Goal: Task Accomplishment & Management: Use online tool/utility

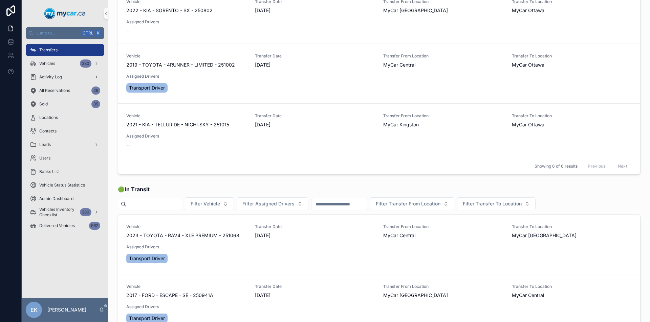
scroll to position [92, 0]
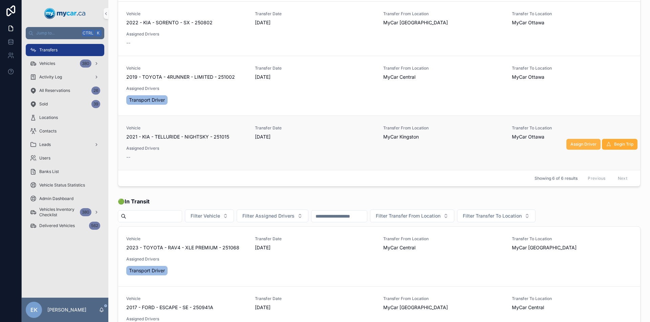
click at [578, 146] on span "Assign Driver" at bounding box center [583, 144] width 26 height 5
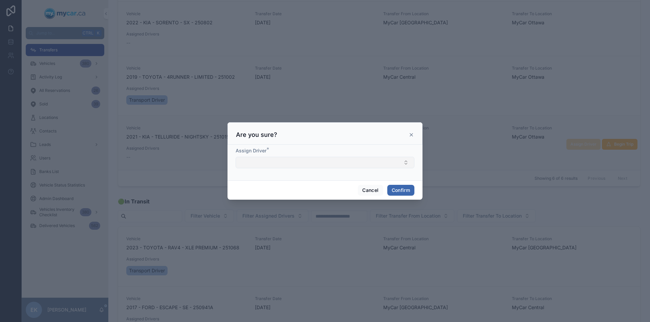
click at [254, 163] on button "Select Button" at bounding box center [324, 163] width 179 height 12
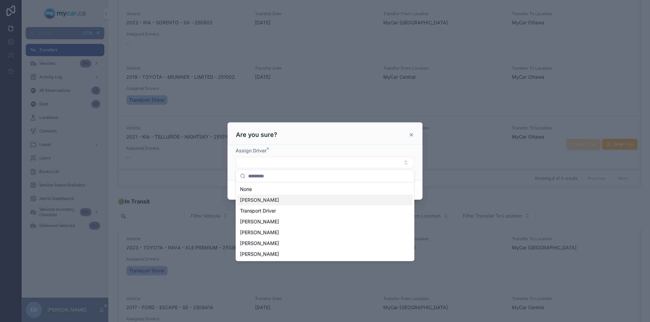
click at [254, 202] on span "[PERSON_NAME]" at bounding box center [259, 200] width 39 height 7
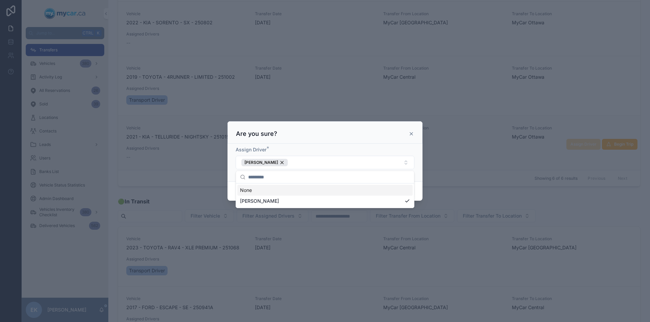
click at [416, 167] on div "Assign Driver * [PERSON_NAME]" at bounding box center [324, 163] width 195 height 38
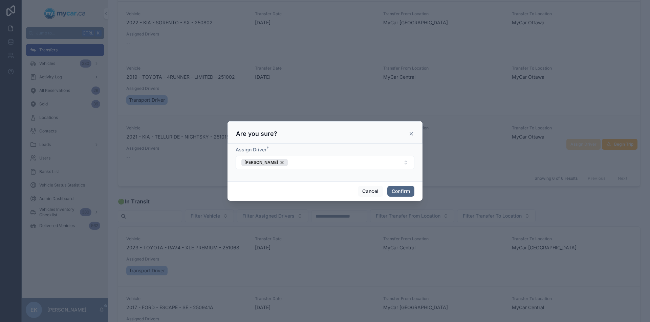
click at [395, 190] on button "Confirm" at bounding box center [400, 191] width 27 height 11
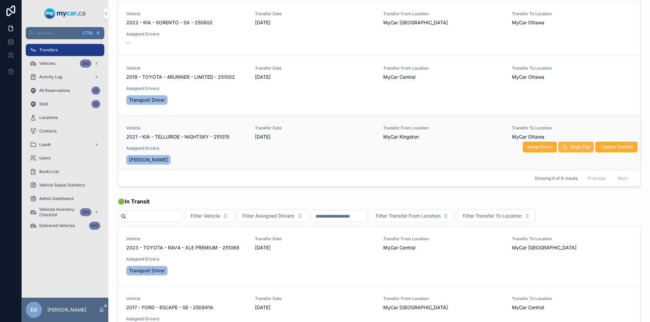
click at [570, 146] on span "Begin Trip" at bounding box center [579, 146] width 19 height 5
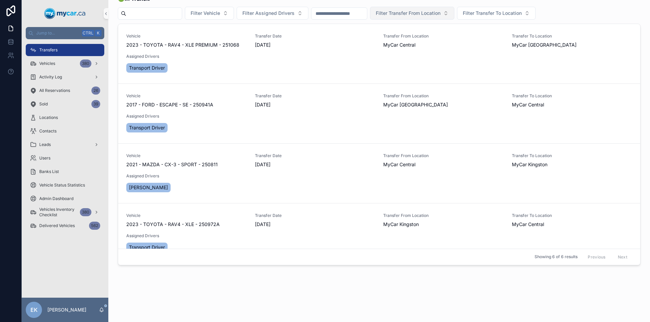
scroll to position [134, 0]
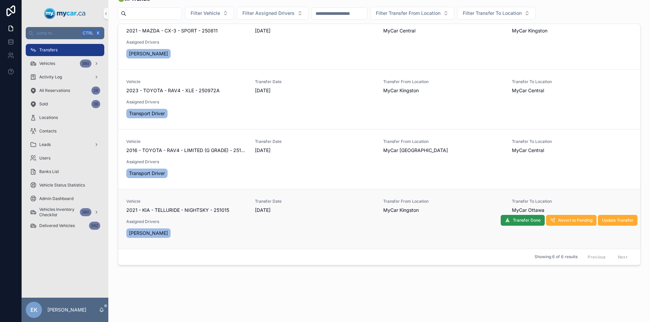
click at [514, 220] on span "Transfer Done" at bounding box center [527, 220] width 28 height 5
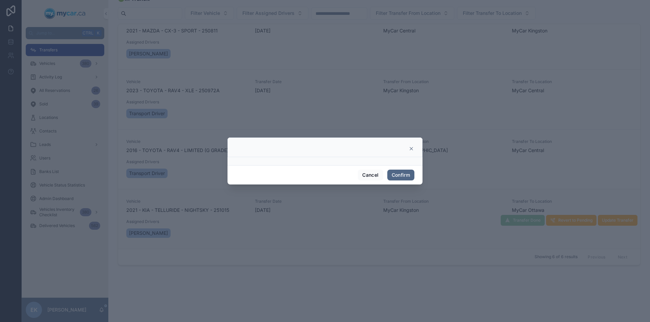
click at [399, 175] on button "Confirm" at bounding box center [400, 175] width 27 height 11
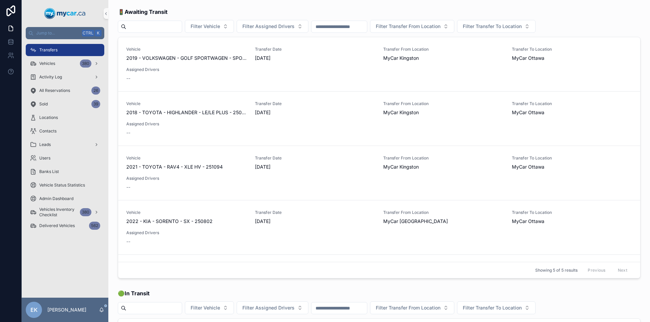
scroll to position [0, 0]
click at [189, 59] on span "2019 - VOLKSWAGEN - GOLF SPORTWAGEN - SPORTWAGEN HIGHLINE - 250767" at bounding box center [186, 58] width 120 height 7
click at [576, 67] on span "Assign Driver" at bounding box center [583, 65] width 26 height 5
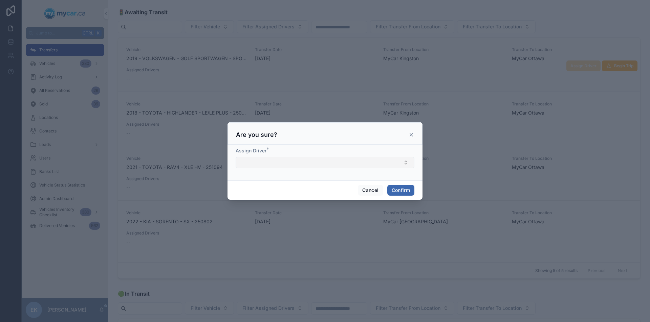
click at [394, 164] on button "Select Button" at bounding box center [324, 163] width 179 height 12
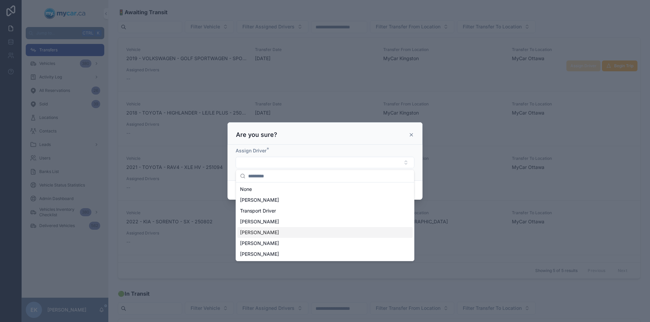
click at [250, 233] on span "[PERSON_NAME]" at bounding box center [259, 232] width 39 height 7
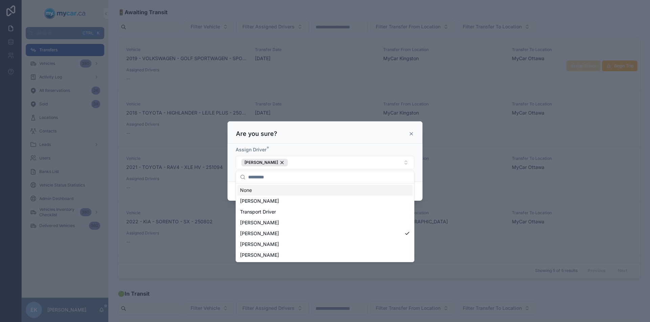
click at [419, 175] on div "Assign Driver * [PERSON_NAME]" at bounding box center [324, 163] width 195 height 38
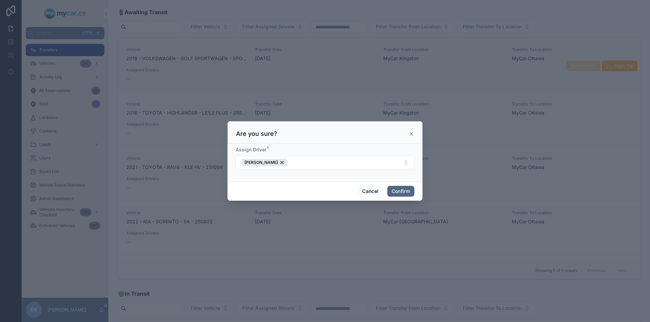
click at [393, 193] on button "Confirm" at bounding box center [400, 191] width 27 height 11
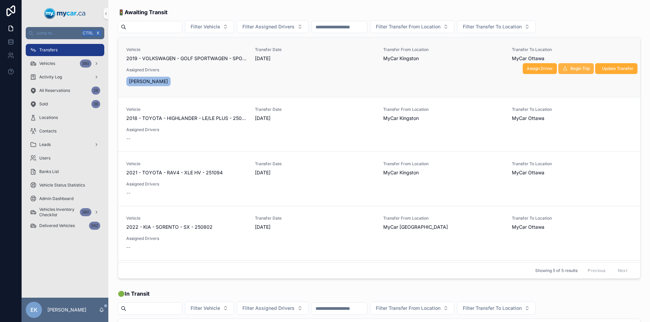
click at [570, 67] on span "Begin Trip" at bounding box center [579, 68] width 19 height 5
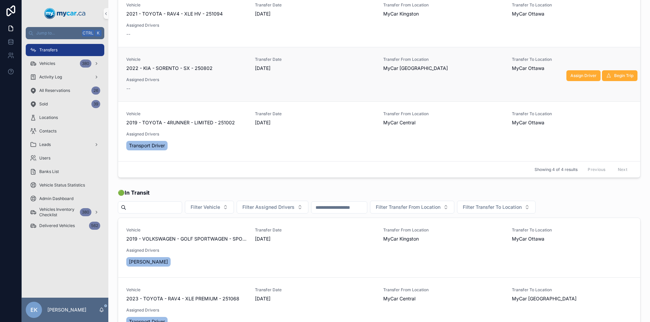
scroll to position [135, 0]
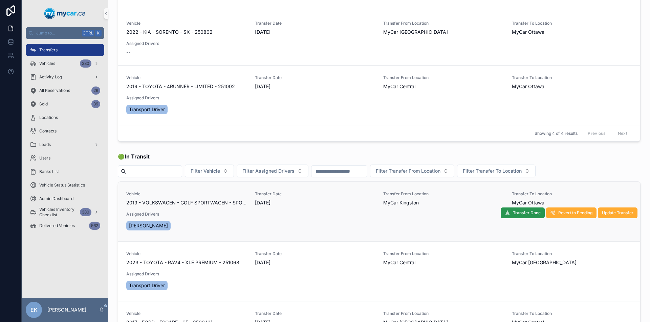
click at [517, 213] on span "Transfer Done" at bounding box center [527, 212] width 28 height 5
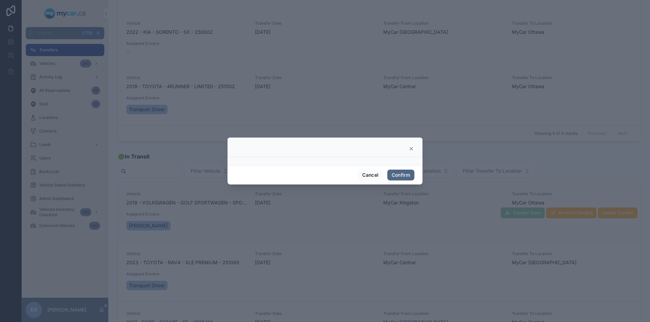
click at [401, 174] on button "Confirm" at bounding box center [400, 175] width 27 height 11
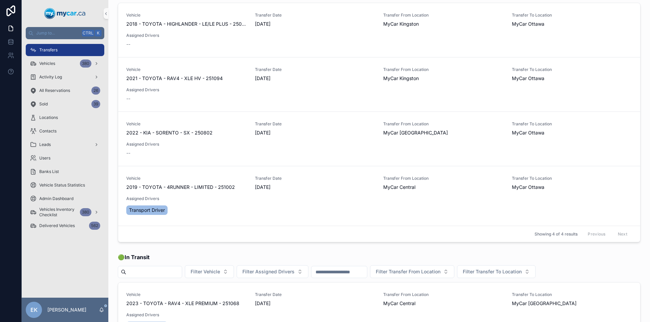
scroll to position [0, 0]
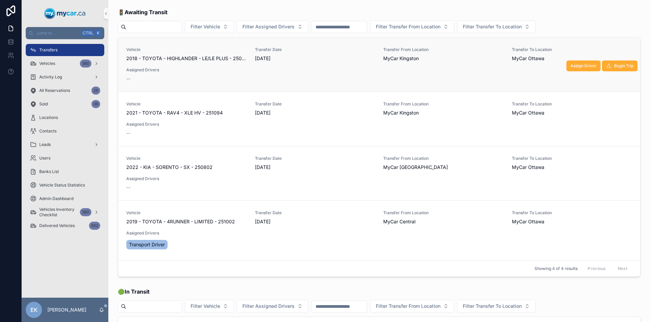
click at [190, 59] on span "2018 - TOYOTA - HIGHLANDER - LE/LE PLUS - 250790" at bounding box center [186, 58] width 120 height 7
click at [575, 65] on span "Assign Driver" at bounding box center [583, 65] width 26 height 5
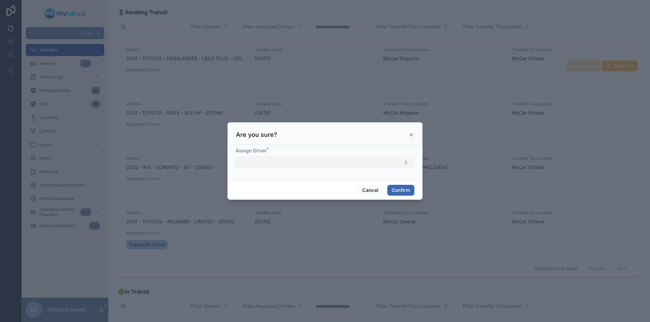
click at [380, 162] on button "Select Button" at bounding box center [324, 163] width 179 height 12
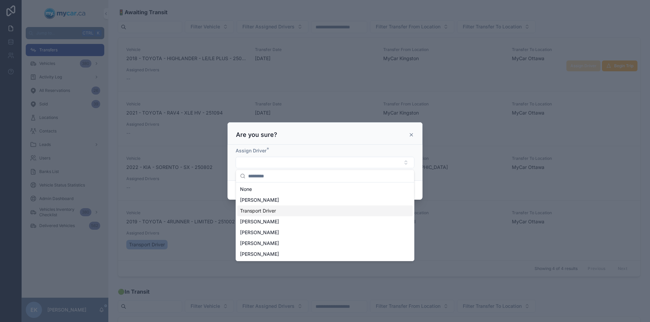
click at [270, 211] on span "Transport Driver" at bounding box center [258, 211] width 36 height 7
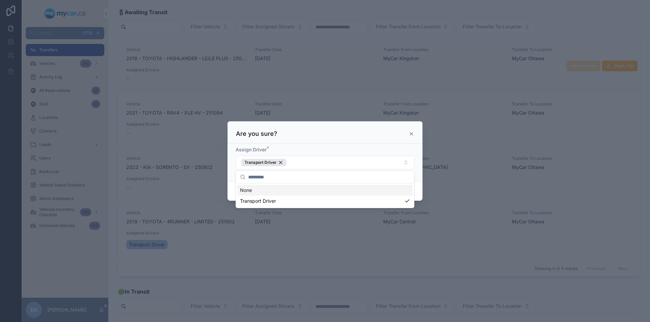
click at [418, 166] on div "Assign Driver * Transport Driver" at bounding box center [324, 163] width 195 height 38
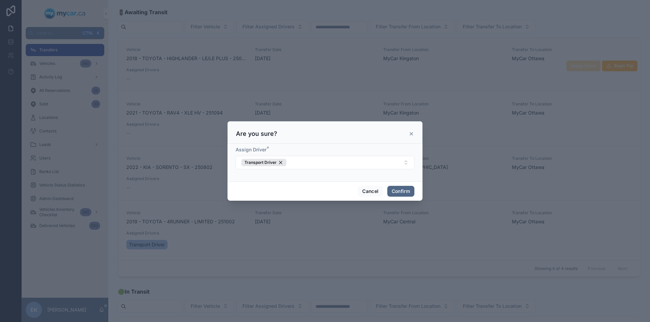
click at [398, 189] on button "Confirm" at bounding box center [400, 191] width 27 height 11
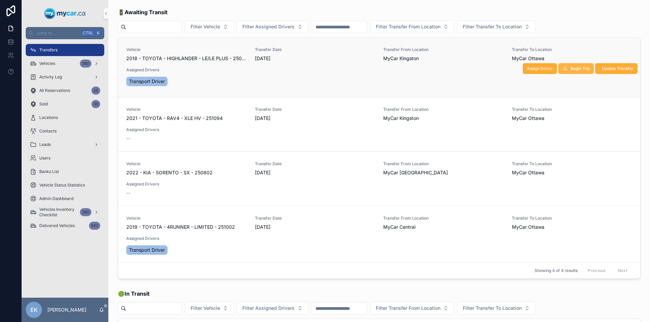
click at [558, 68] on button "Begin Trip" at bounding box center [576, 68] width 36 height 11
click at [570, 68] on span "Begin Trip" at bounding box center [579, 68] width 19 height 5
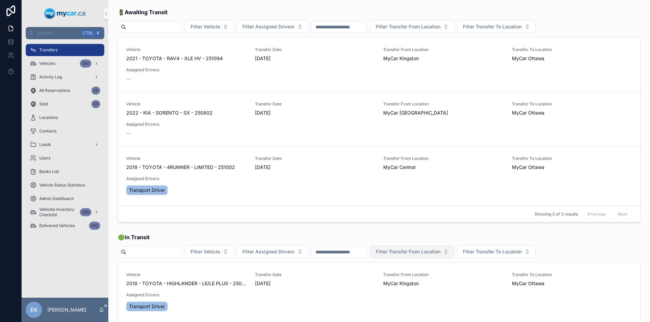
scroll to position [68, 0]
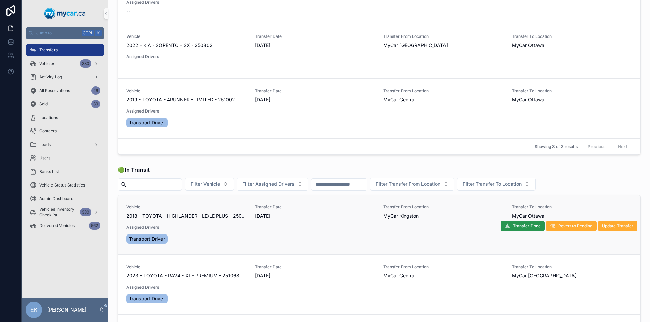
click at [513, 225] on span "Transfer Done" at bounding box center [527, 226] width 28 height 5
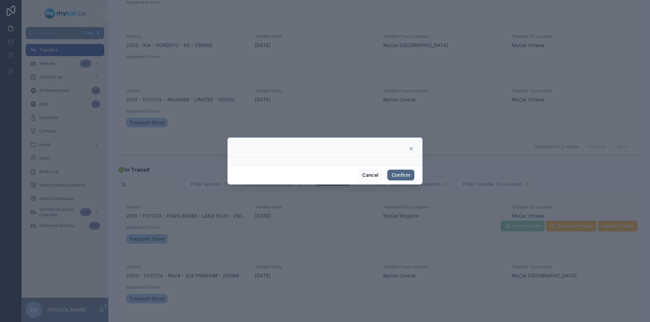
click at [405, 175] on button "Confirm" at bounding box center [400, 175] width 27 height 11
